Goal: Transaction & Acquisition: Purchase product/service

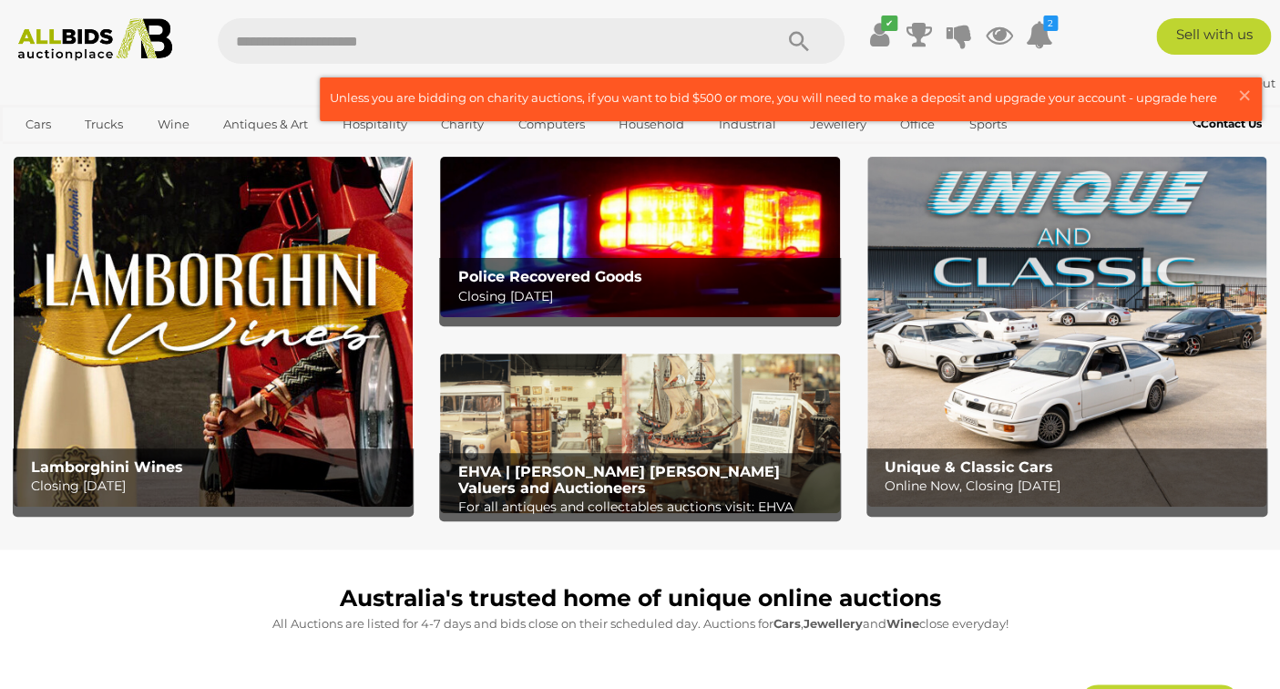
scroll to position [41, 0]
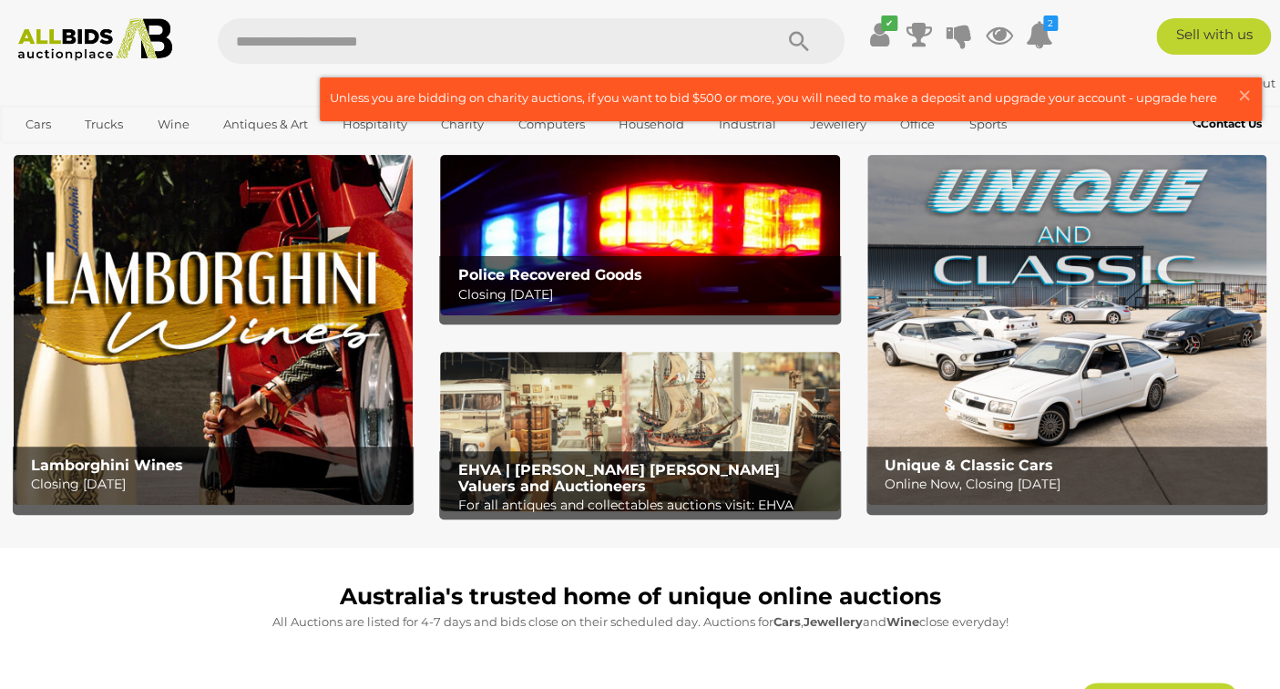
click at [801, 41] on icon "Search" at bounding box center [799, 41] width 20 height 27
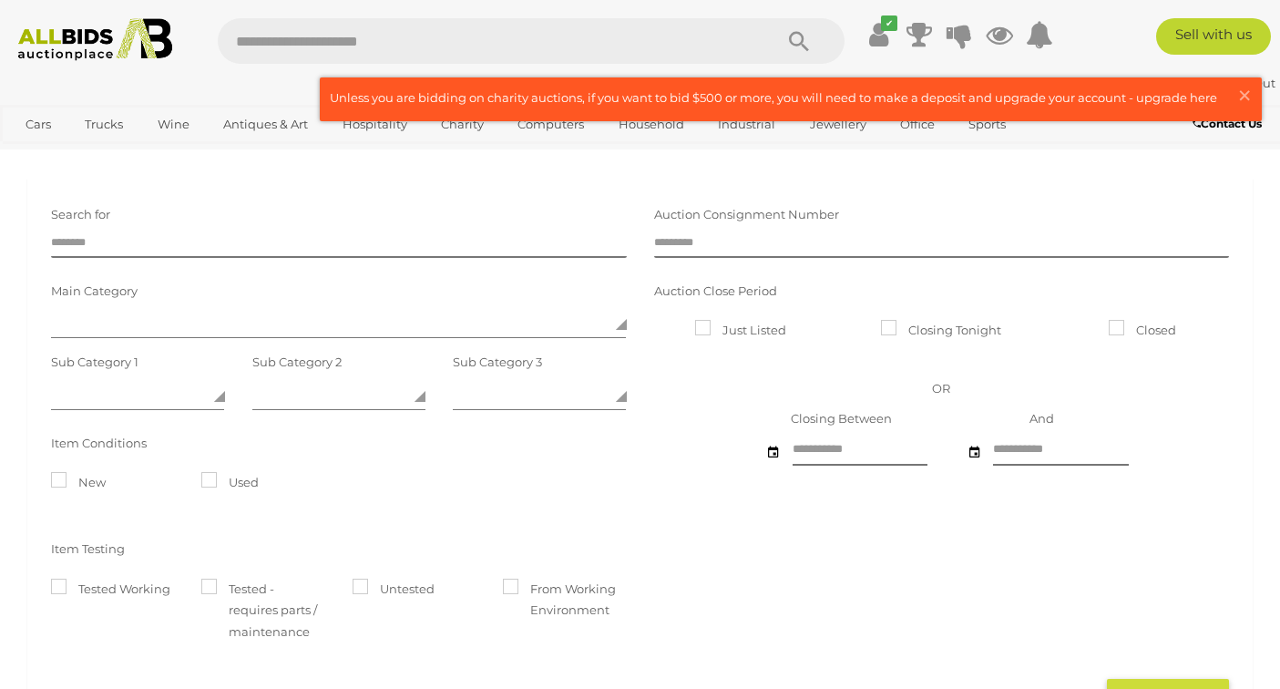
scroll to position [1, 0]
click at [334, 42] on input "text" at bounding box center [486, 41] width 537 height 46
type input "*****"
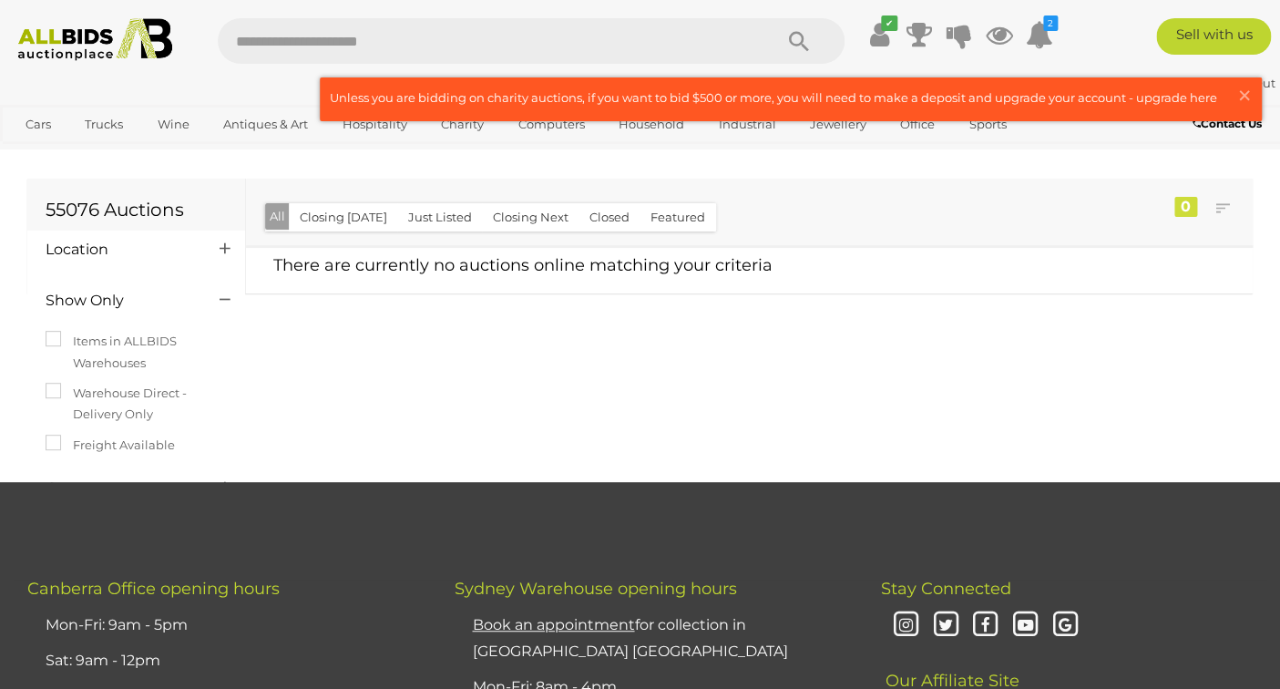
click at [377, 48] on input "text" at bounding box center [486, 41] width 537 height 46
type input "*******"
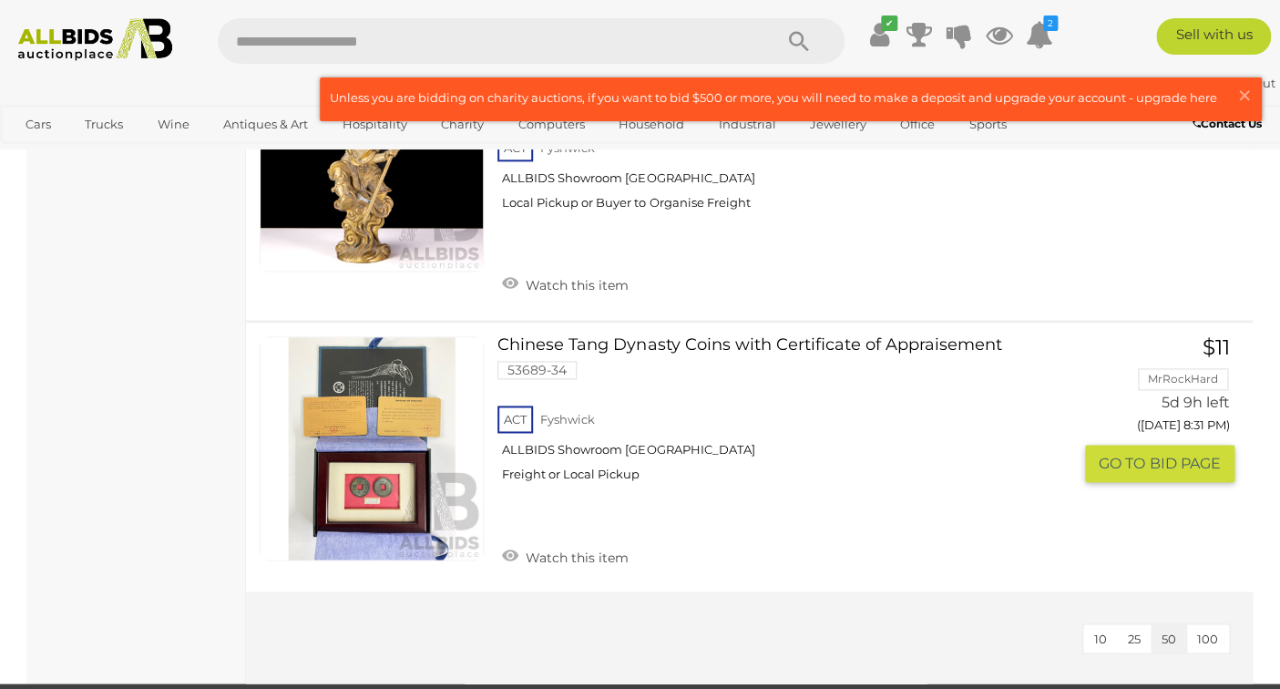
scroll to position [787, 0]
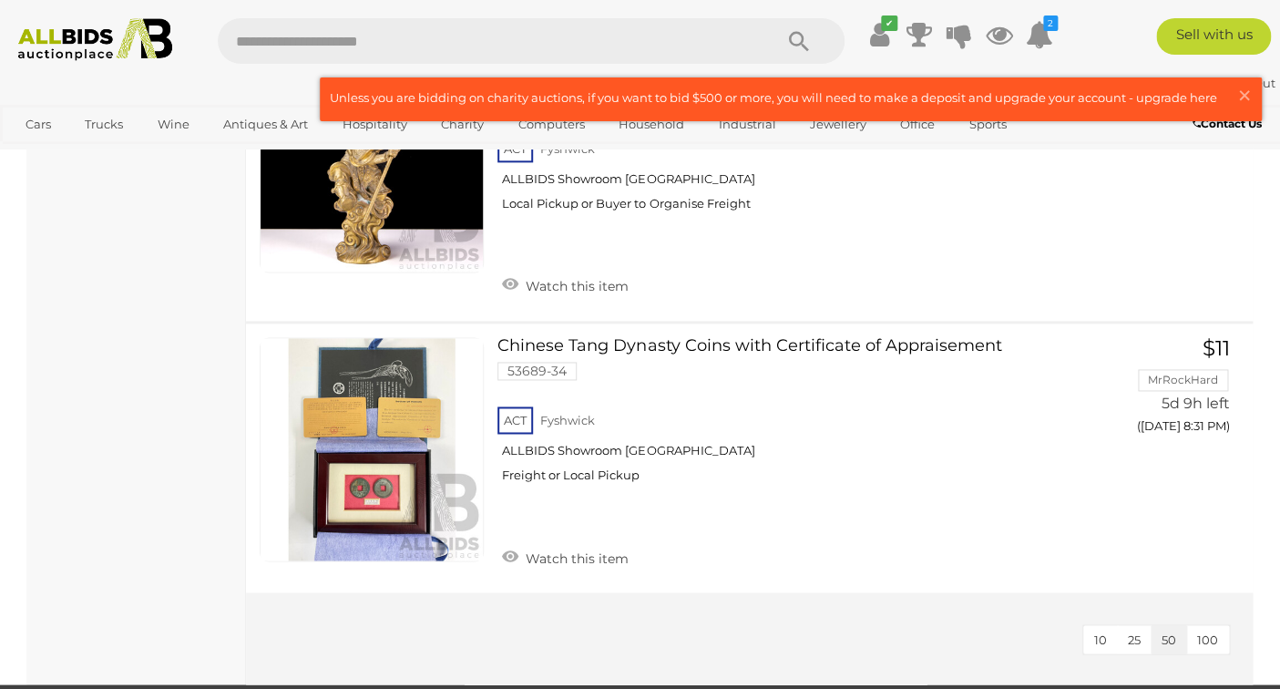
click at [145, 42] on img at bounding box center [94, 39] width 171 height 43
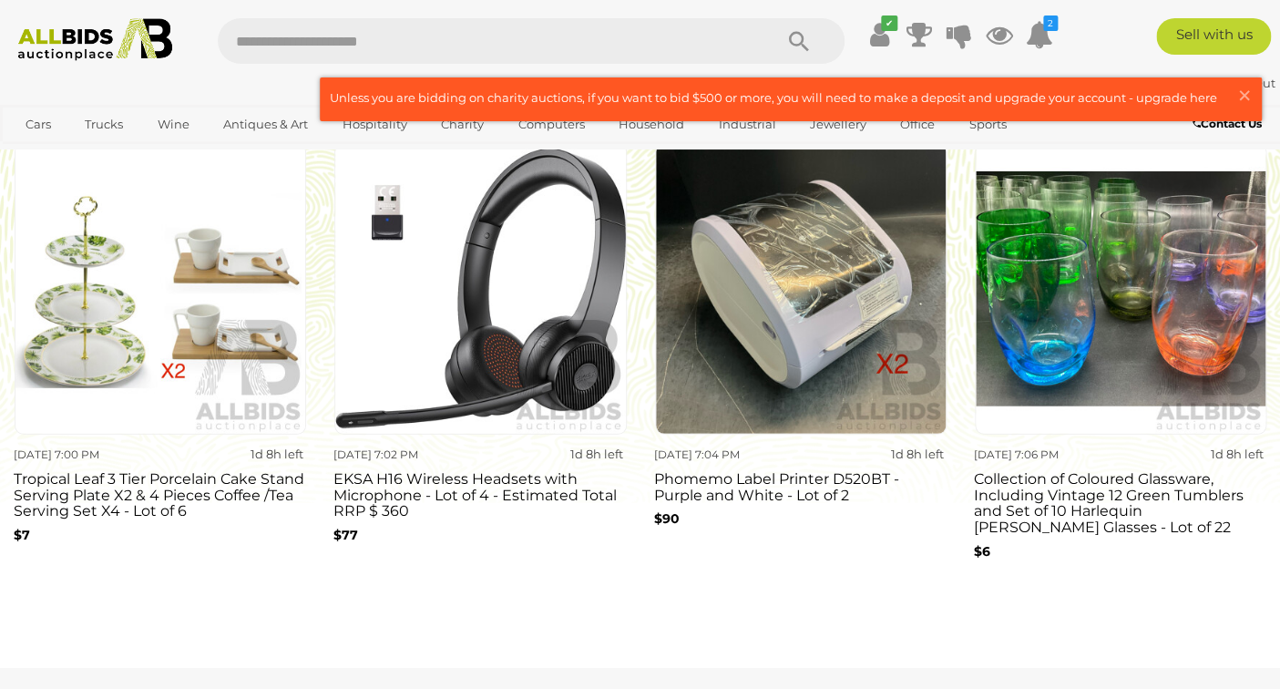
scroll to position [1671, 0]
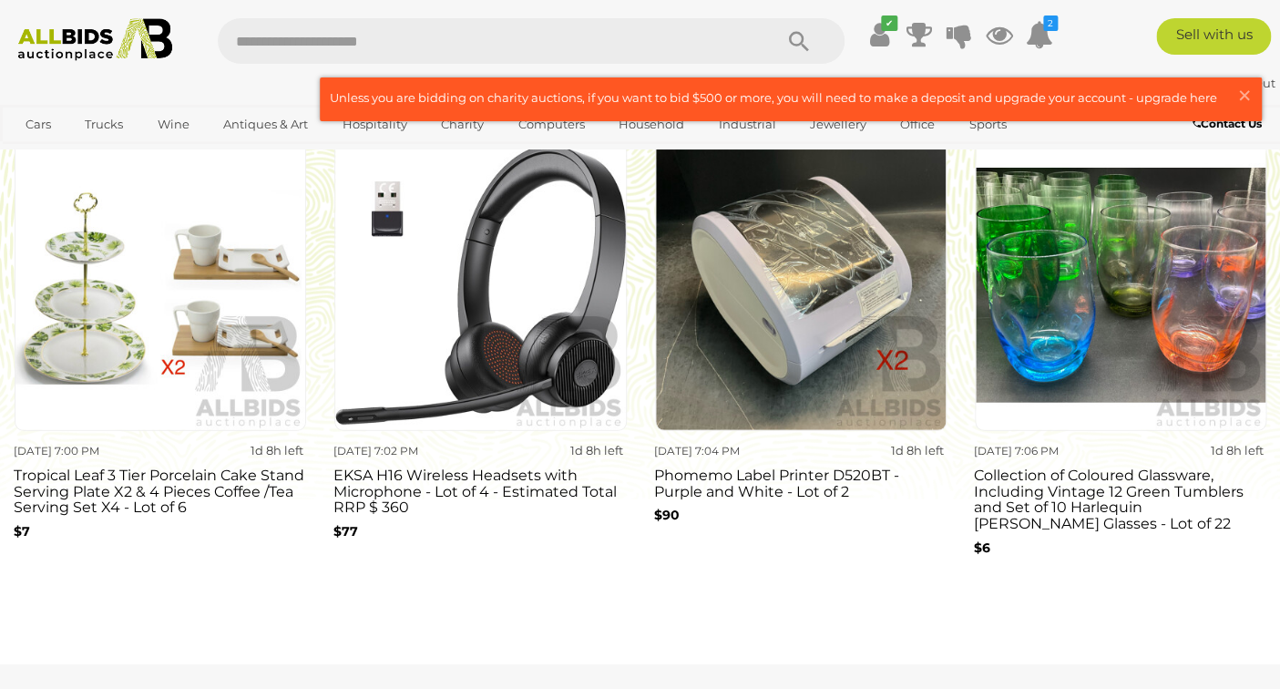
click at [1150, 462] on div "Tomorrow 7:06 PM 1d 8h left Collection of Coloured Glassware, Including Vintage…" at bounding box center [1120, 502] width 293 height 142
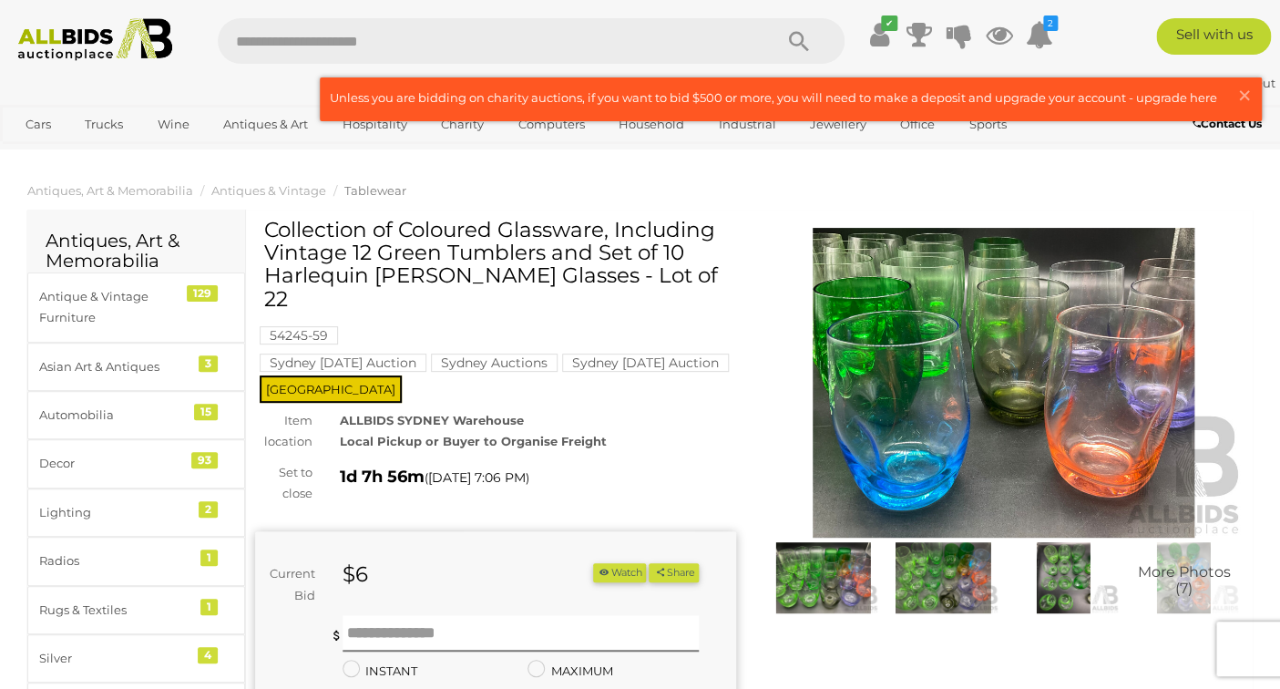
click at [374, 42] on input "text" at bounding box center [486, 41] width 537 height 46
type input "********"
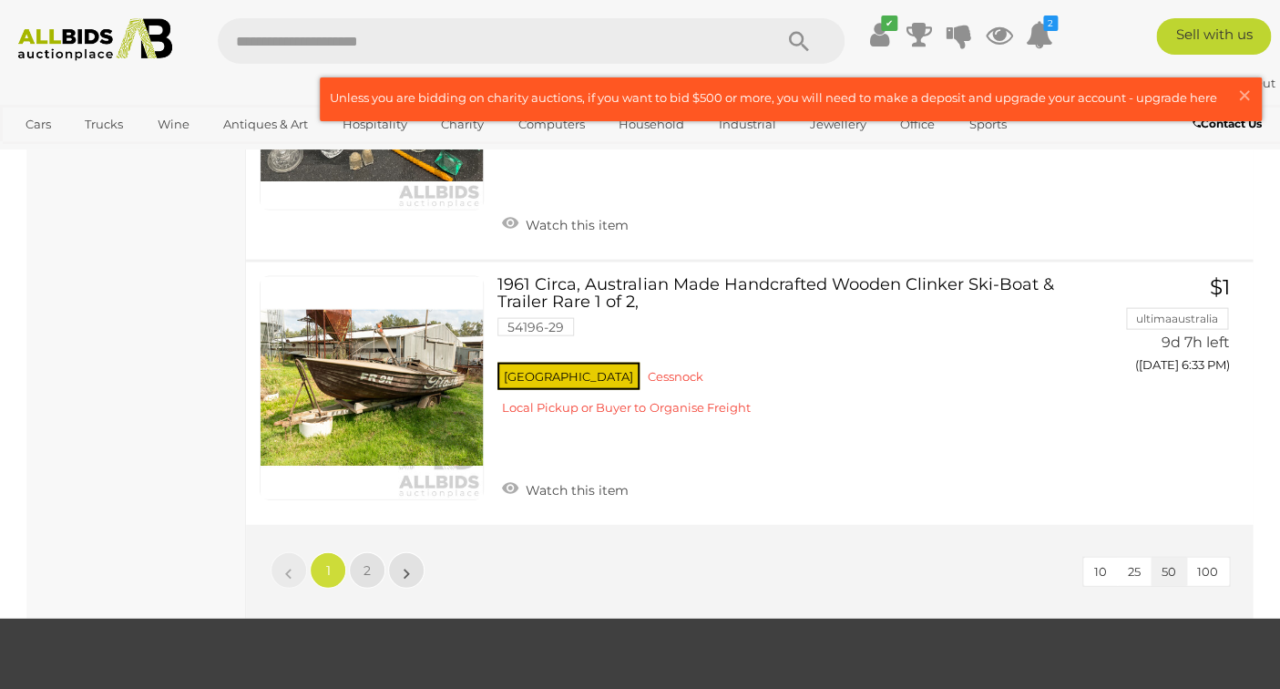
scroll to position [14083, 0]
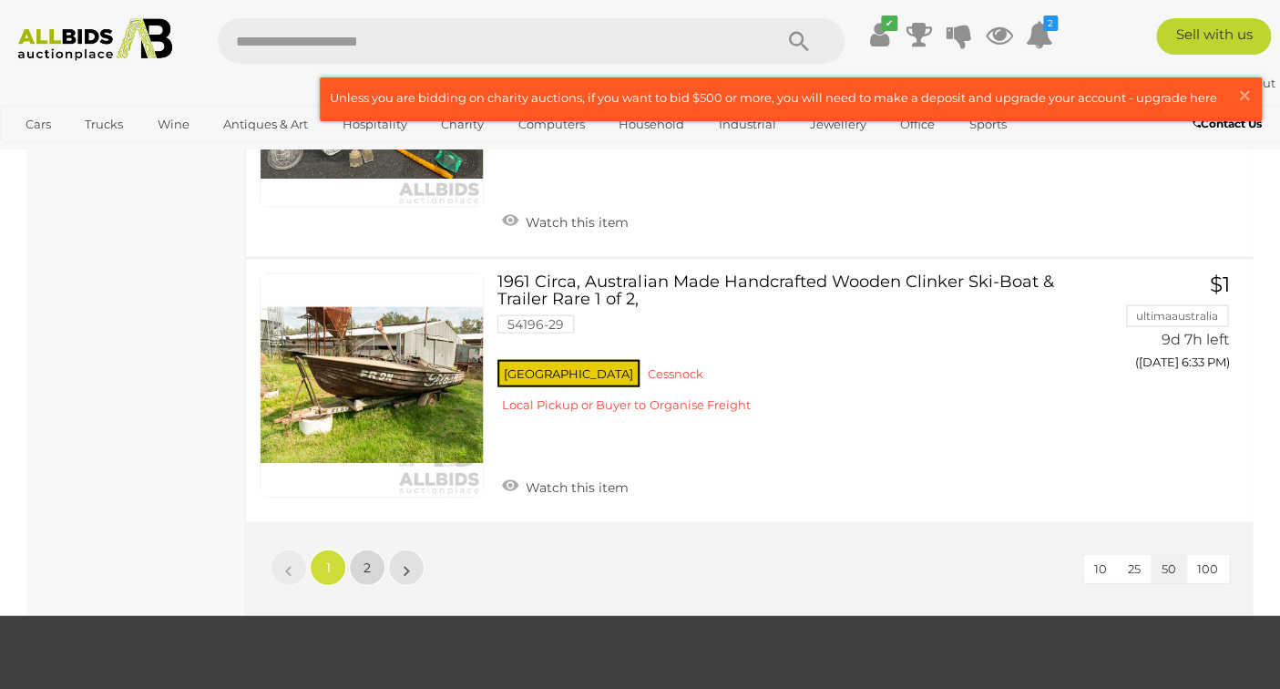
click at [366, 560] on span "2" at bounding box center [367, 568] width 7 height 16
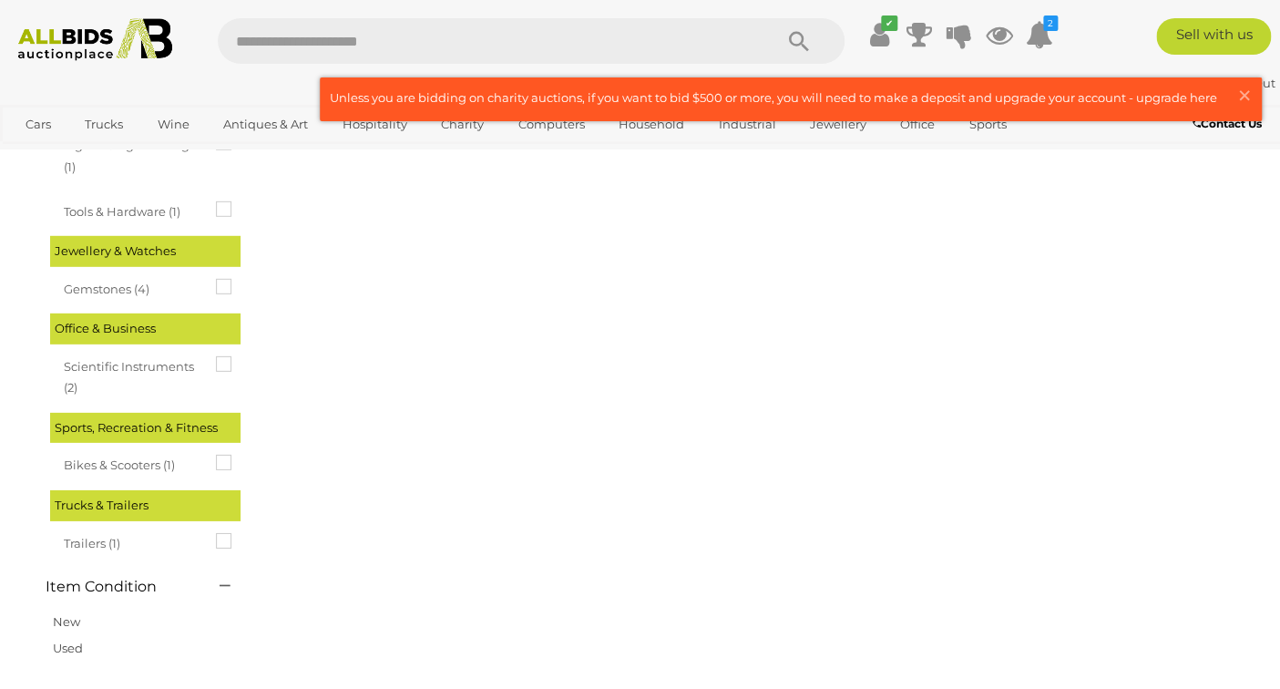
scroll to position [0, 0]
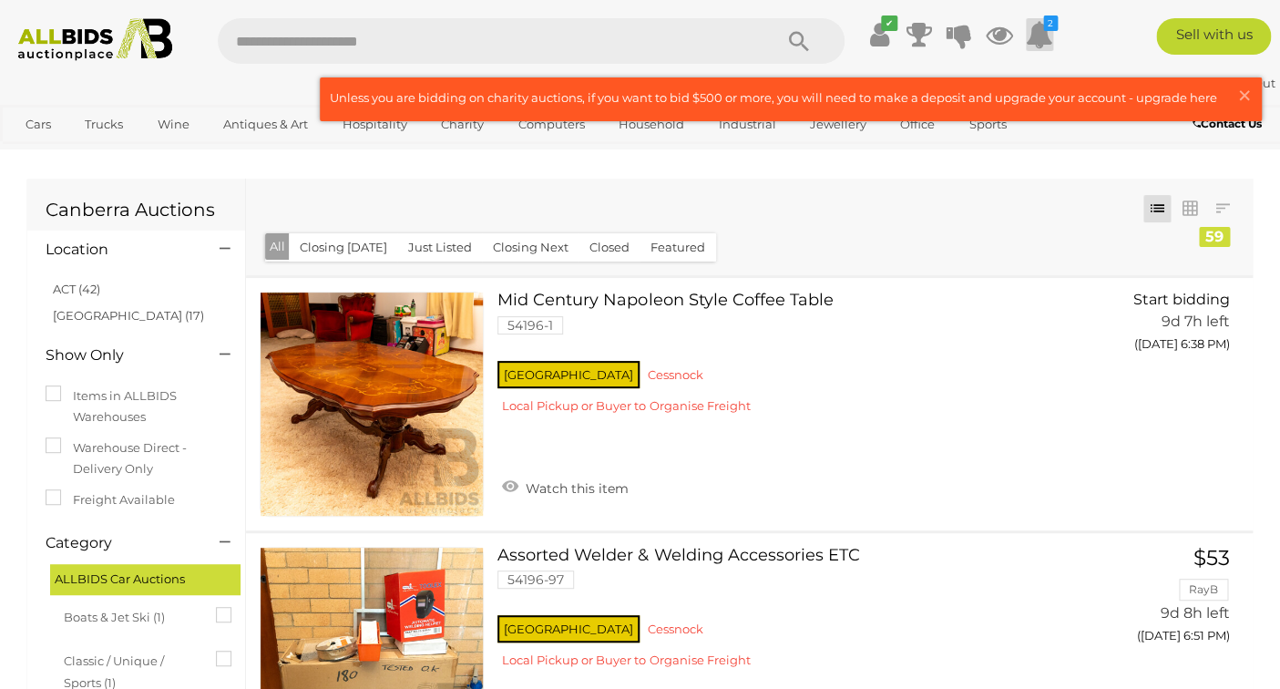
click at [1045, 22] on icon "2" at bounding box center [1050, 22] width 15 height 15
